Goal: Transaction & Acquisition: Subscribe to service/newsletter

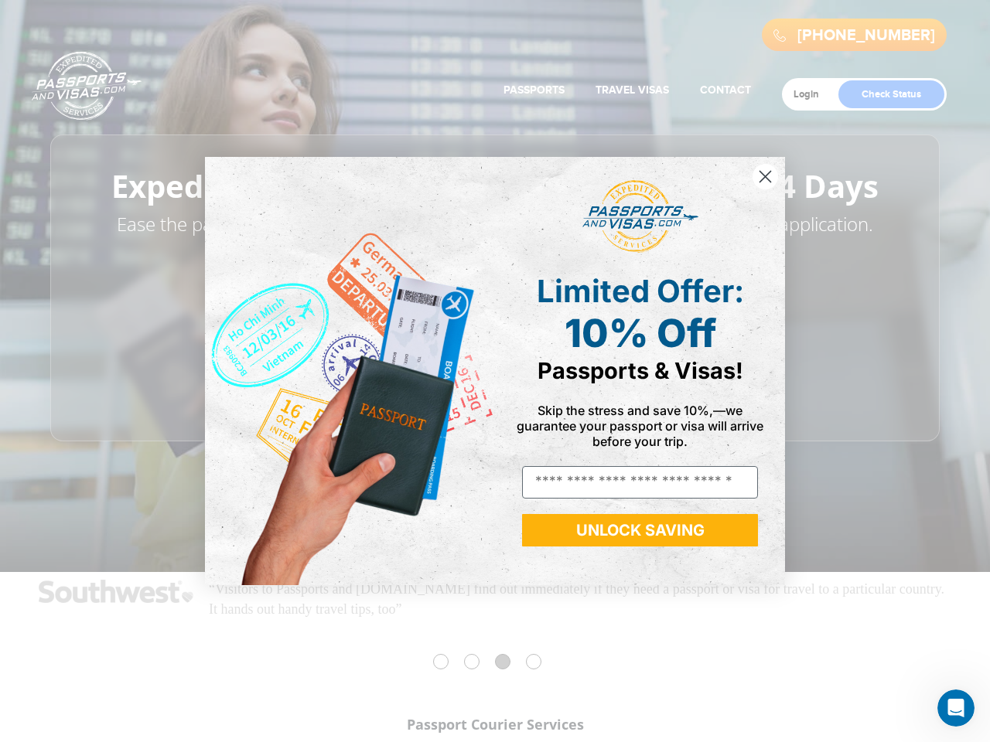
click at [765, 176] on icon "Close dialog" at bounding box center [765, 177] width 11 height 11
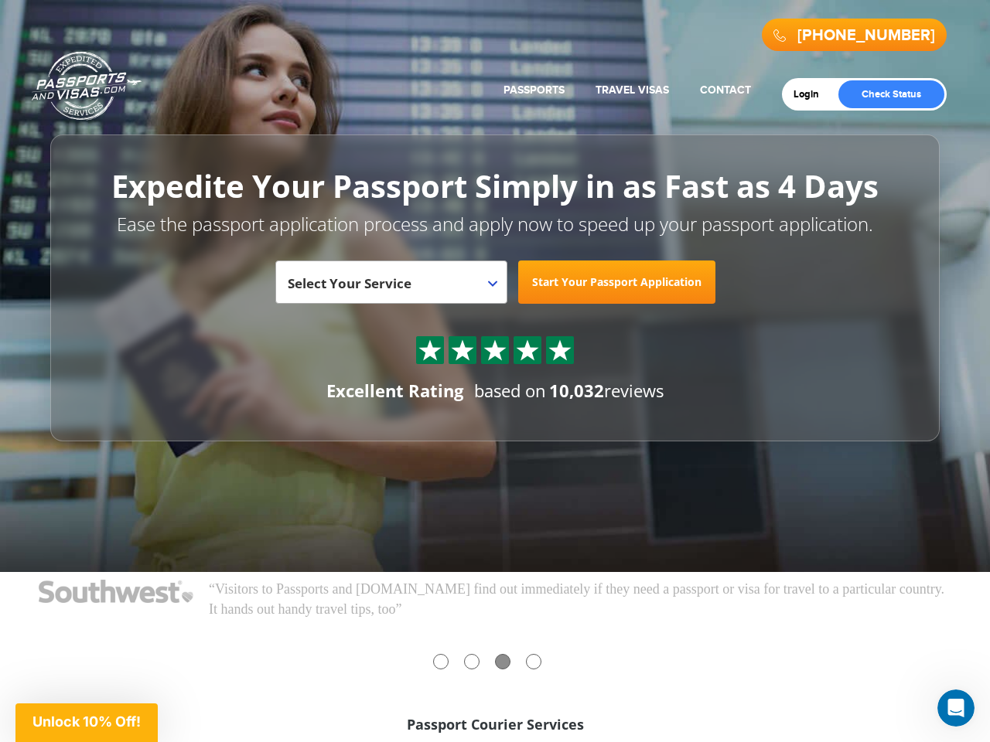
click at [640, 560] on button "UNLOCK SAVING" at bounding box center [640, 576] width 236 height 32
click at [956, 708] on icon "Open Intercom Messenger" at bounding box center [956, 709] width 26 height 26
